Goal: Information Seeking & Learning: Stay updated

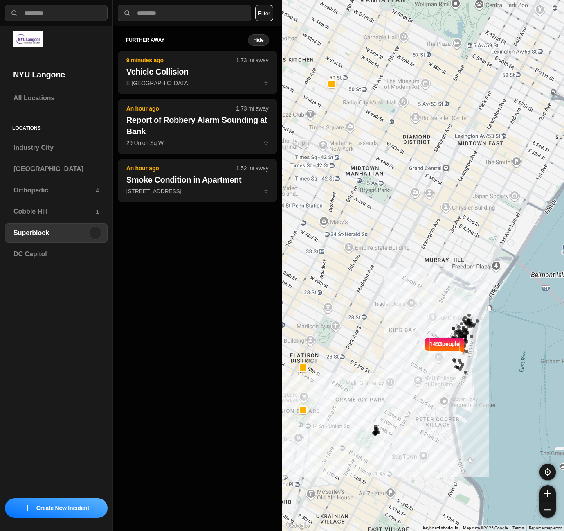
click at [25, 233] on h3 "Superblock" at bounding box center [50, 233] width 75 height 10
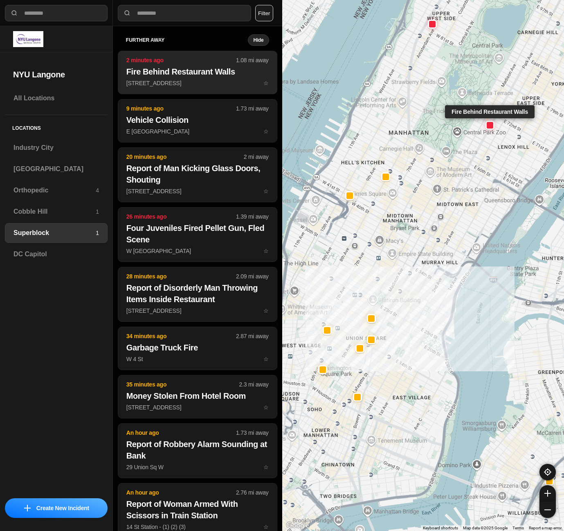
click at [202, 91] on button "2 minutes ago 1.08 mi away Fire Behind Restaurant Walls 37 E 70th St ☆" at bounding box center [198, 72] width 160 height 43
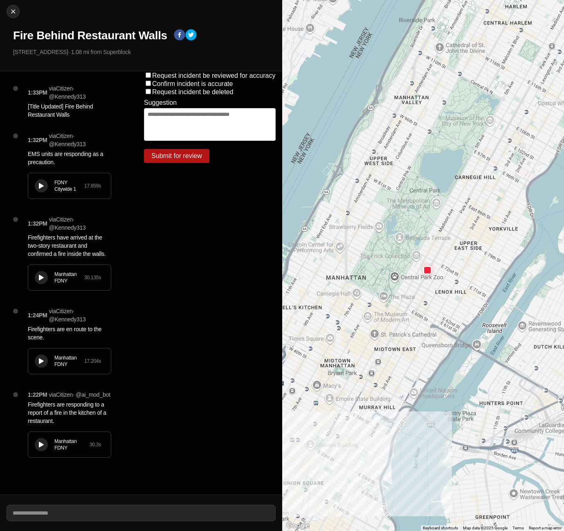
click at [33, 449] on div "Manhattan FDNY 30.3 s" at bounding box center [69, 444] width 83 height 25
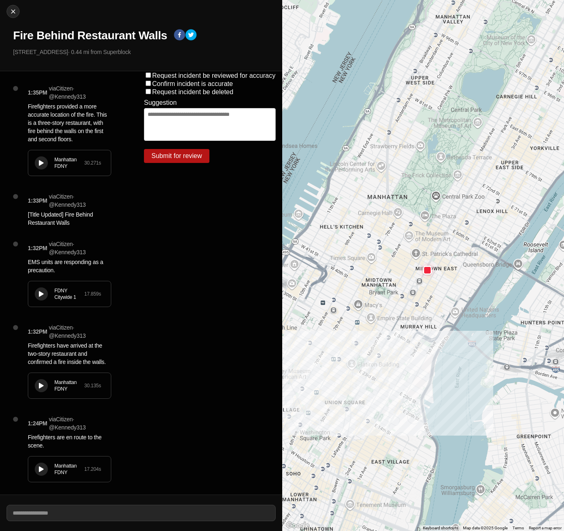
click at [43, 479] on div "1:35PM via Citizen · @ Kennedy313 Firefighters provided a more accurate locatio…" at bounding box center [68, 282] width 137 height 423
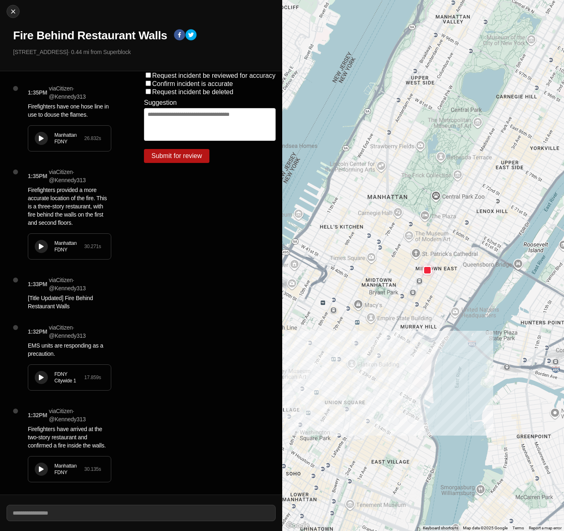
click at [43, 472] on icon at bounding box center [41, 468] width 5 height 5
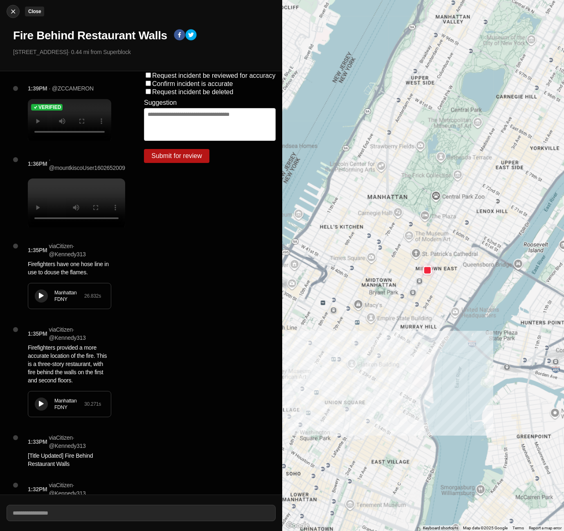
click at [13, 15] on img at bounding box center [13, 11] width 8 height 8
select select "*"
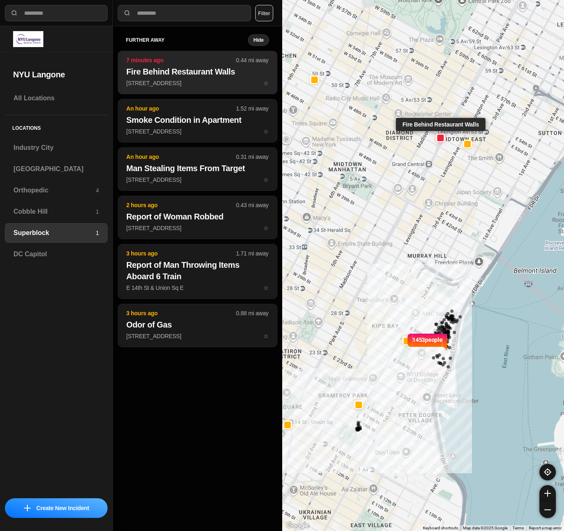
click at [158, 75] on h2 "Fire Behind Restaurant Walls" at bounding box center [197, 71] width 142 height 11
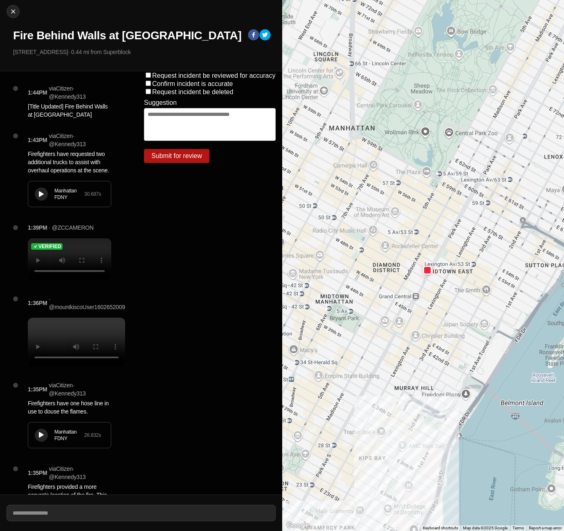
click at [42, 200] on button at bounding box center [41, 193] width 13 height 13
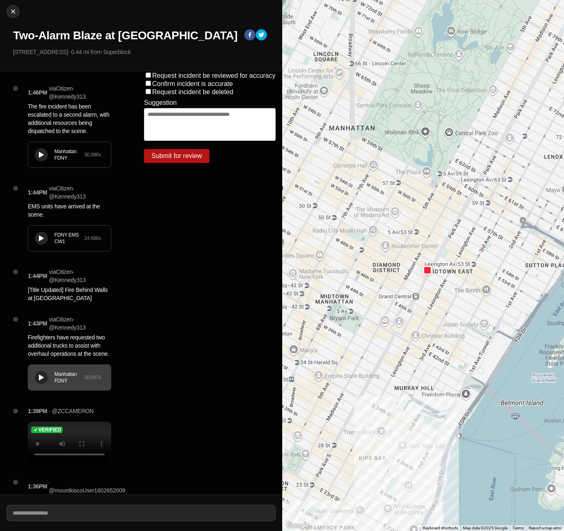
click at [44, 161] on button at bounding box center [41, 154] width 13 height 13
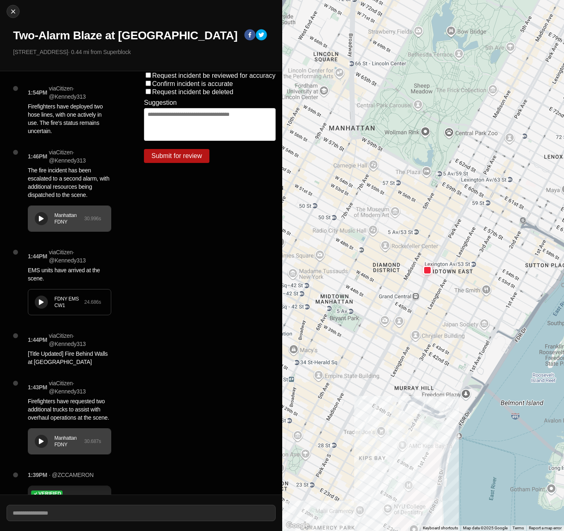
click at [39, 221] on icon at bounding box center [41, 218] width 5 height 5
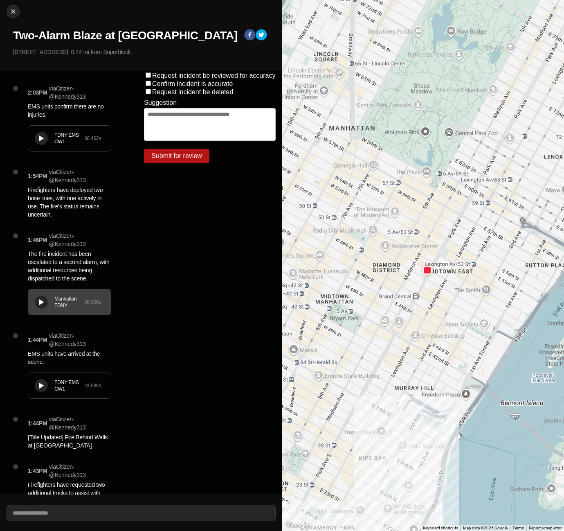
click at [43, 151] on div "FDNY EMS CW1 30.462 s" at bounding box center [69, 138] width 83 height 25
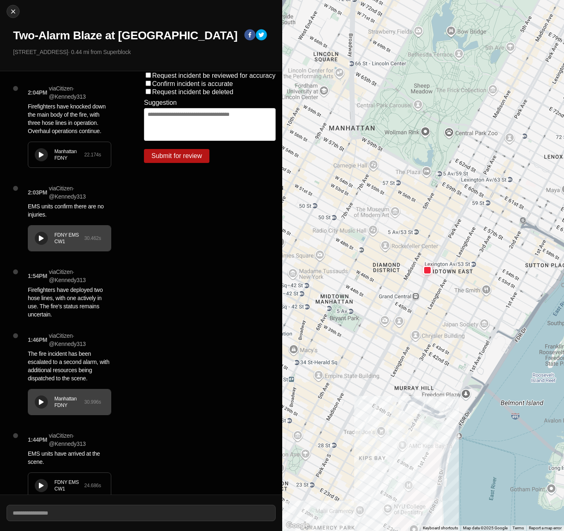
click at [43, 161] on button at bounding box center [41, 154] width 13 height 13
